Goal: Find specific page/section: Find specific page/section

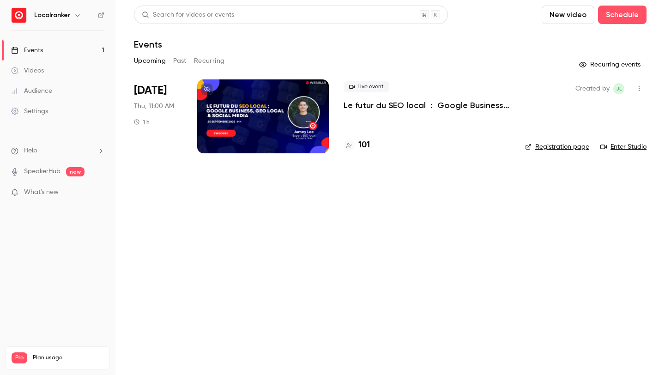
click at [368, 146] on h4 "101" at bounding box center [364, 145] width 12 height 12
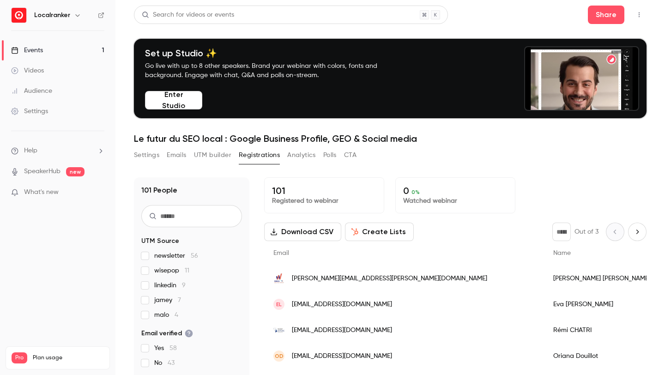
scroll to position [12, 0]
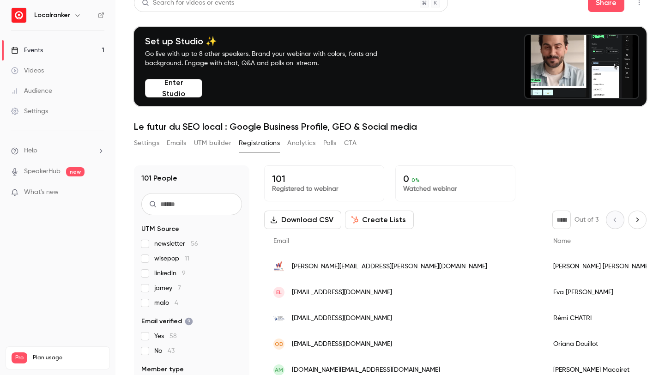
click at [317, 266] on span "[PERSON_NAME][EMAIL_ADDRESS][PERSON_NAME][DOMAIN_NAME]" at bounding box center [389, 267] width 195 height 10
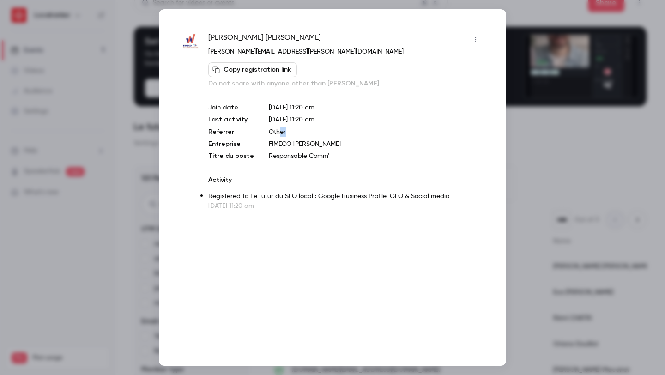
drag, startPoint x: 284, startPoint y: 131, endPoint x: 273, endPoint y: 130, distance: 10.7
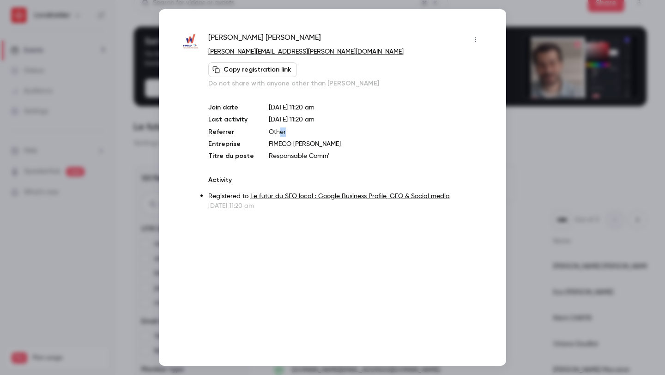
click at [273, 130] on p "Other" at bounding box center [376, 131] width 214 height 9
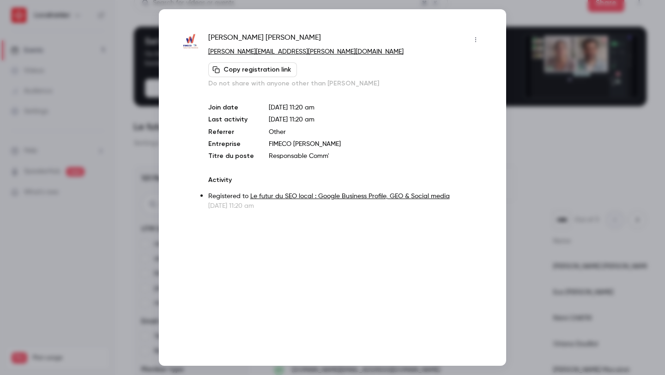
click at [150, 173] on div at bounding box center [332, 187] width 665 height 375
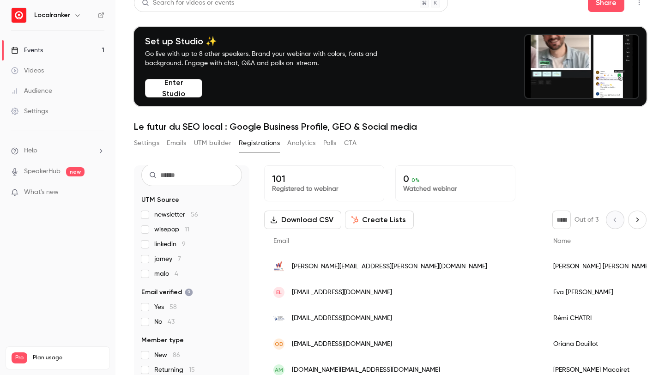
scroll to position [18, 0]
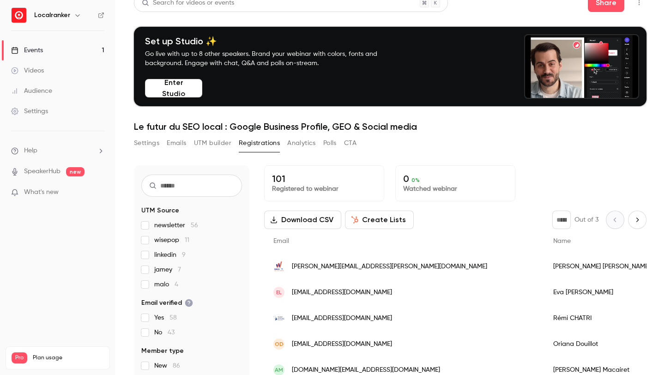
click at [311, 264] on span "[PERSON_NAME][EMAIL_ADDRESS][PERSON_NAME][DOMAIN_NAME]" at bounding box center [389, 267] width 195 height 10
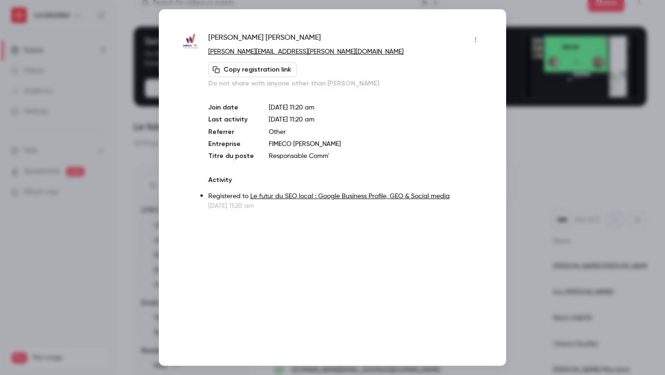
click at [543, 121] on div at bounding box center [332, 187] width 665 height 375
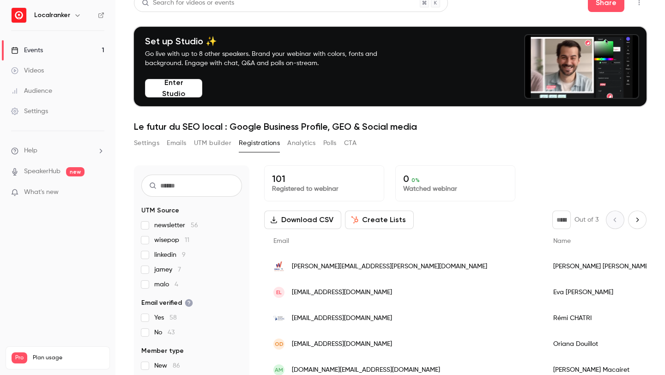
click at [326, 319] on span "[EMAIL_ADDRESS][DOMAIN_NAME]" at bounding box center [342, 319] width 100 height 10
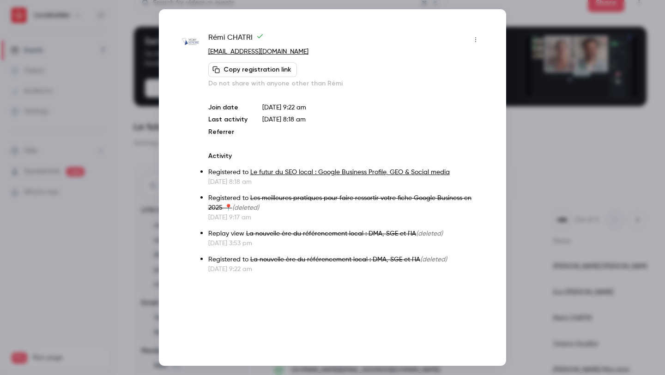
click at [524, 199] on div at bounding box center [332, 187] width 665 height 375
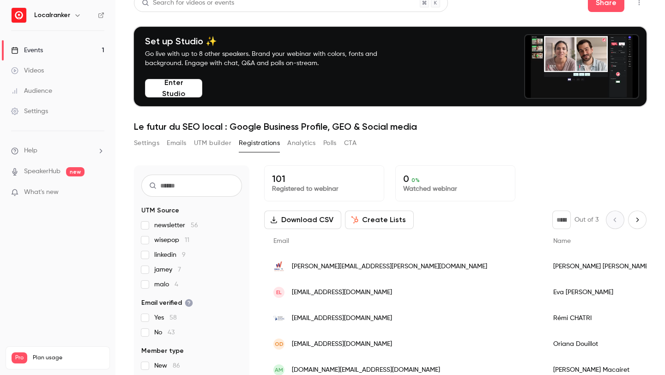
click at [349, 266] on span "[PERSON_NAME][EMAIL_ADDRESS][PERSON_NAME][DOMAIN_NAME]" at bounding box center [389, 267] width 195 height 10
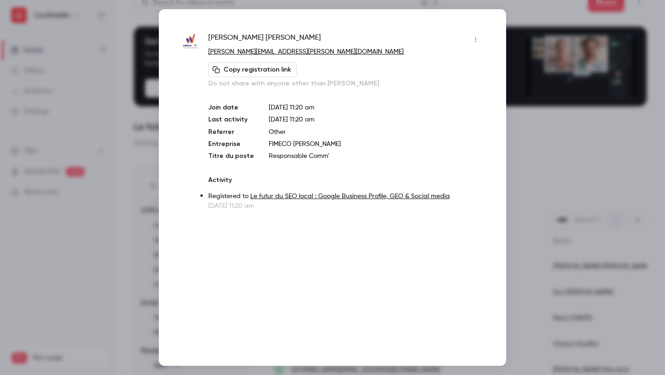
click at [531, 161] on div at bounding box center [332, 187] width 665 height 375
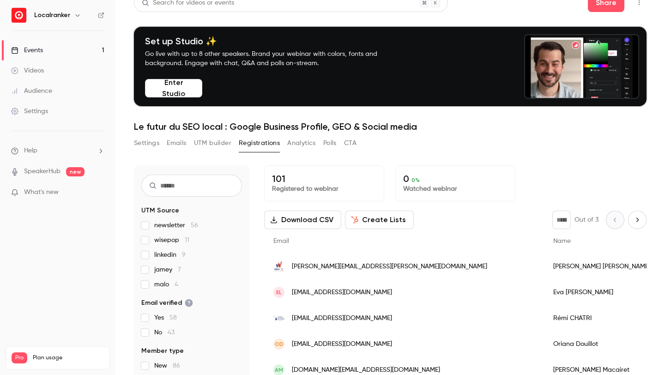
click at [320, 265] on span "[PERSON_NAME][EMAIL_ADDRESS][PERSON_NAME][DOMAIN_NAME]" at bounding box center [389, 267] width 195 height 10
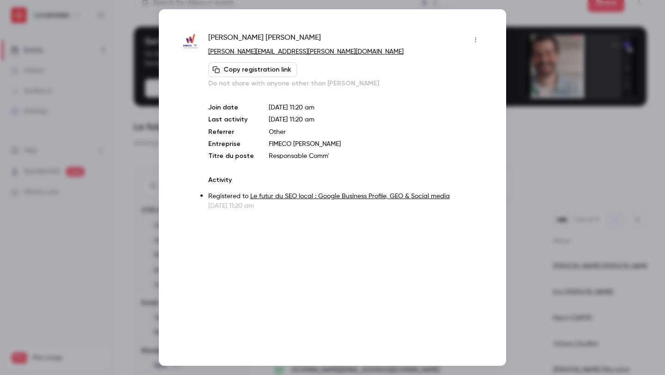
click at [477, 39] on icon "button" at bounding box center [475, 39] width 7 height 6
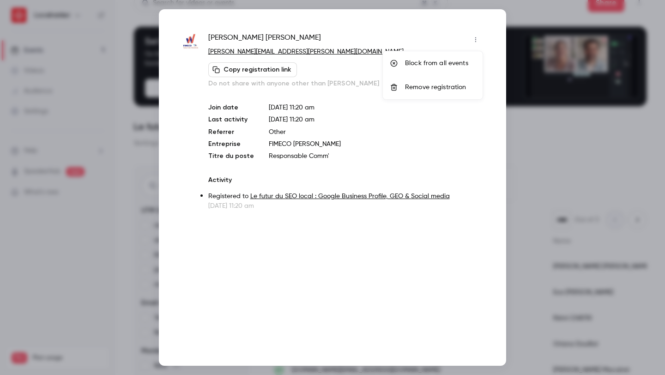
click at [446, 30] on div at bounding box center [332, 187] width 665 height 375
click at [533, 136] on div at bounding box center [332, 187] width 665 height 375
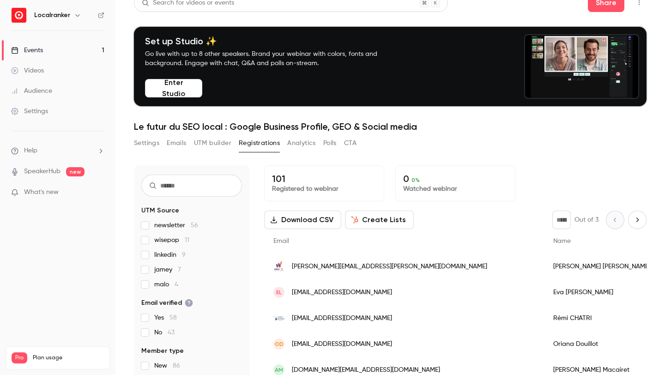
click at [158, 241] on span "wisepop 11" at bounding box center [171, 239] width 35 height 9
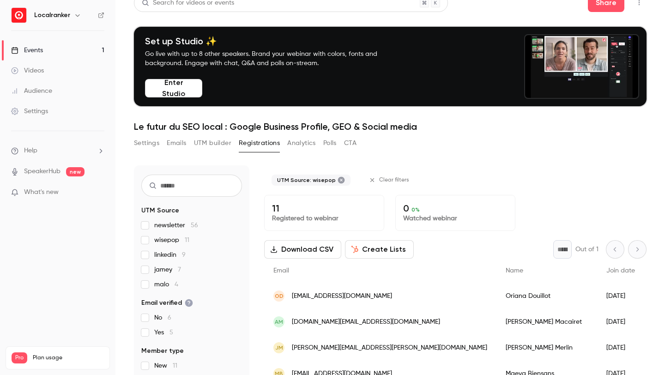
click at [158, 241] on span "wisepop 11" at bounding box center [171, 239] width 35 height 9
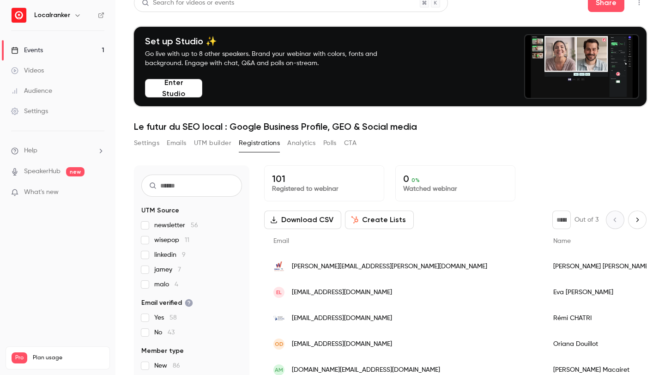
click at [151, 224] on label "newsletter 56" at bounding box center [191, 225] width 101 height 9
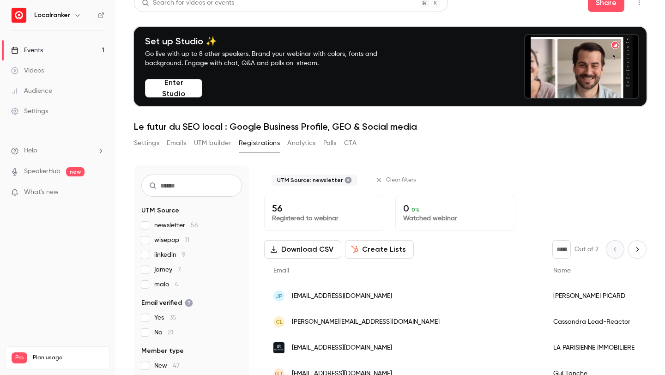
click at [151, 224] on label "newsletter 56" at bounding box center [191, 225] width 101 height 9
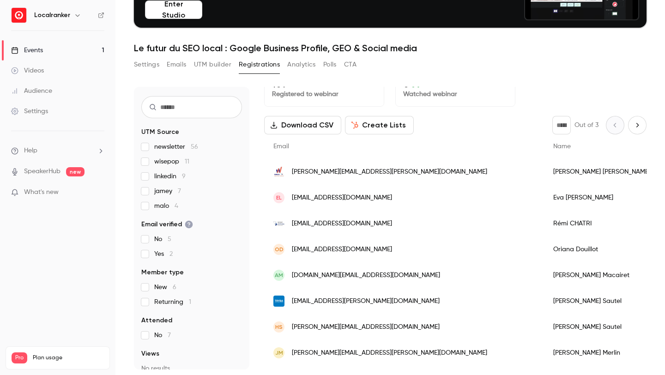
scroll to position [38, 0]
